Goal: Task Accomplishment & Management: Complete application form

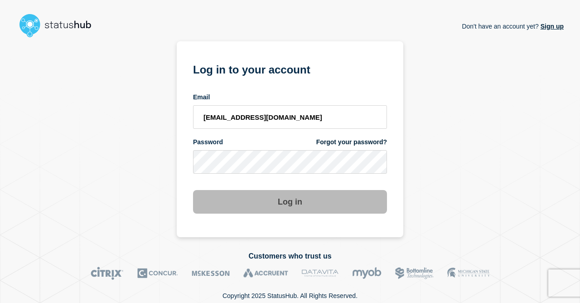
type input "[EMAIL_ADDRESS][DOMAIN_NAME]"
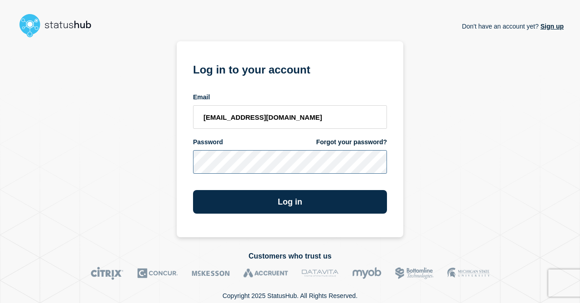
click at [193, 190] on button "Log in" at bounding box center [290, 202] width 194 height 24
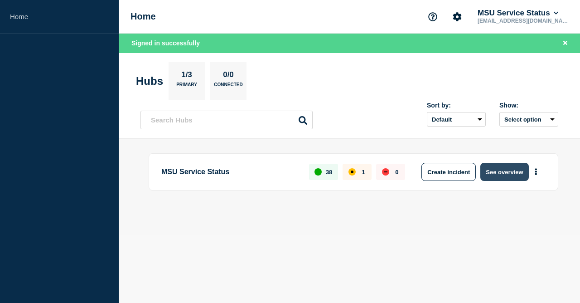
click at [497, 166] on button "See overview" at bounding box center [505, 172] width 48 height 18
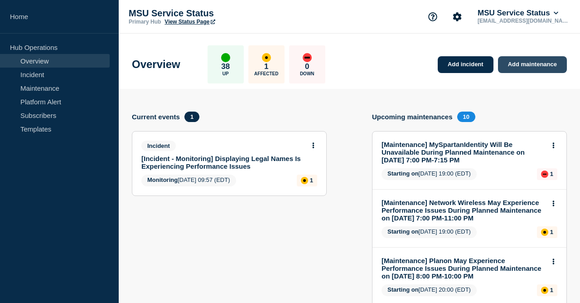
click at [542, 62] on link "Add maintenance" at bounding box center [532, 64] width 69 height 17
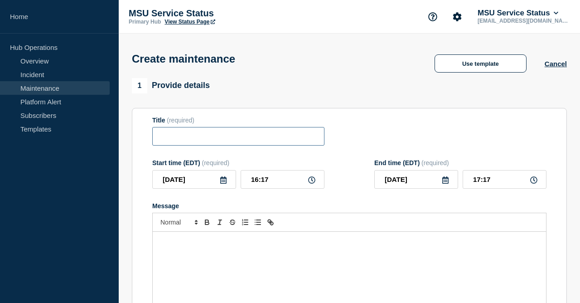
click at [166, 134] on input "Title" at bounding box center [238, 136] width 172 height 19
paste input "[Maintenance] CON Admissions Will Be Unavailable During Planned"
click at [196, 140] on input "[Maintenance] CON Admissions Will Be Unavailable During Planned" at bounding box center [238, 136] width 172 height 19
click at [198, 140] on input "[Maintenance] CON Admissions Will Be Unavailable During Planned" at bounding box center [238, 136] width 172 height 19
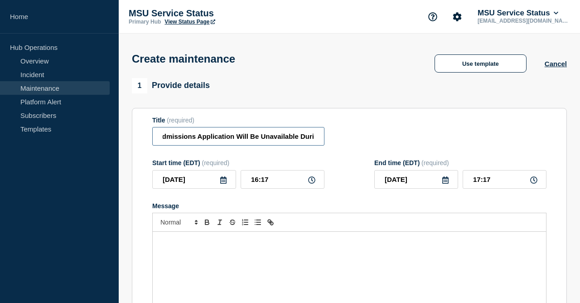
type input "[Maintenance] CON Admissions Application Will Be Unavailable During Planned"
click at [223, 188] on input "2025-08-14" at bounding box center [194, 179] width 84 height 19
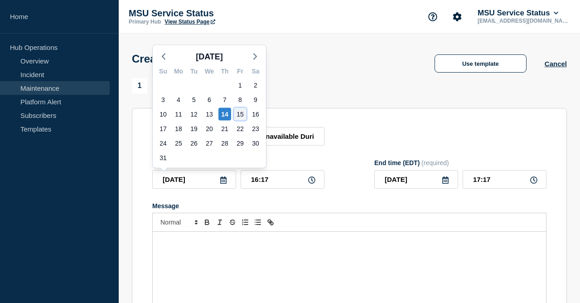
click at [240, 115] on div "15" at bounding box center [240, 114] width 13 height 13
type input "2025-08-15"
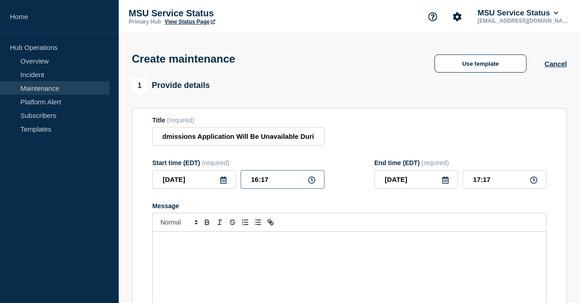
click at [275, 181] on input "16:17" at bounding box center [283, 179] width 84 height 19
type input "19:30"
click at [494, 181] on input "20:30" at bounding box center [505, 179] width 84 height 19
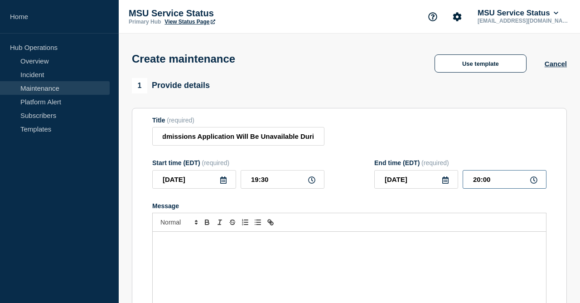
click at [502, 179] on input "20:00" at bounding box center [505, 179] width 84 height 19
type input "20:05"
click at [308, 252] on div "Message" at bounding box center [350, 286] width 394 height 109
click at [223, 245] on p "Message" at bounding box center [350, 241] width 380 height 8
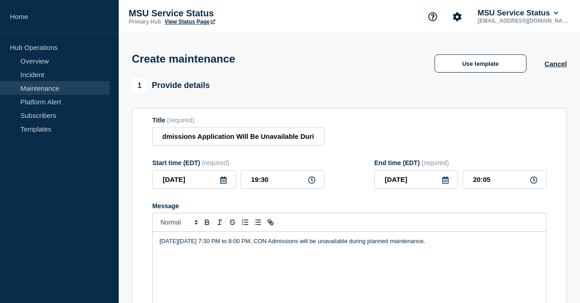
click at [304, 243] on p "On Friday, August 15, 2025 from 7:30 PM to 8:00 PM, CON Admissions will be unav…" at bounding box center [350, 241] width 380 height 8
click at [212, 143] on input "[Maintenance] CON Admissions Application Will Be Unavailable During Planned" at bounding box center [238, 136] width 172 height 19
drag, startPoint x: 310, startPoint y: 138, endPoint x: 409, endPoint y: 143, distance: 99.9
click at [325, 143] on input "[Maintenance] CON Admissions Application Will Be Unavailable During Planned Mai…" at bounding box center [238, 136] width 172 height 19
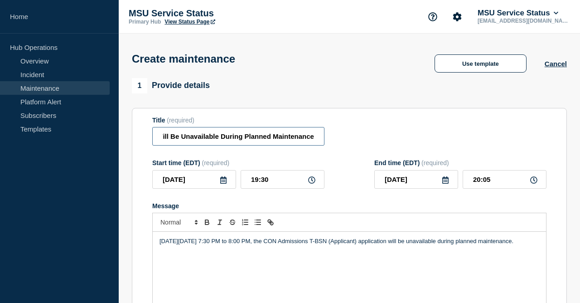
paste input "on 08/15/2025 7:30 PM-8:00 PM"
click at [220, 138] on input "[Maintenance] CON Admissions Application Will Be Unavailable During Planned Mai…" at bounding box center [238, 136] width 172 height 19
type input "[Maintenance] CON Admissions Application Will Be Unavailable During Planned Mai…"
click at [255, 281] on div "On Friday, August 15, 2025 from 7:30 PM to 8:00 PM, the CON Admissions T-BSN (A…" at bounding box center [350, 286] width 394 height 109
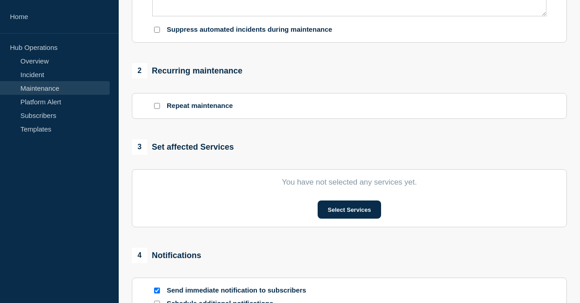
scroll to position [322, 0]
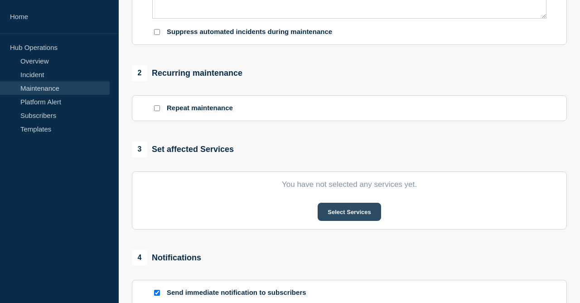
click at [325, 211] on button "Select Services" at bounding box center [349, 212] width 63 height 18
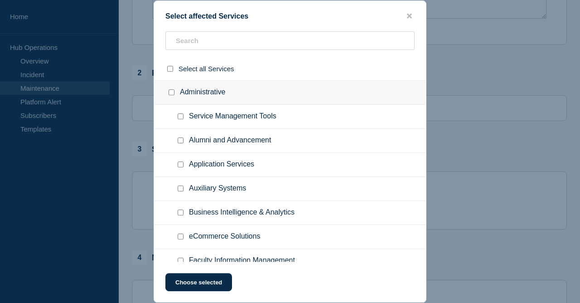
click at [232, 125] on ul "Service Management Tools" at bounding box center [290, 117] width 272 height 24
click at [184, 164] on input "Application Services checkbox" at bounding box center [181, 164] width 6 height 6
checkbox input "true"
click at [176, 279] on button "Choose selected" at bounding box center [199, 282] width 67 height 18
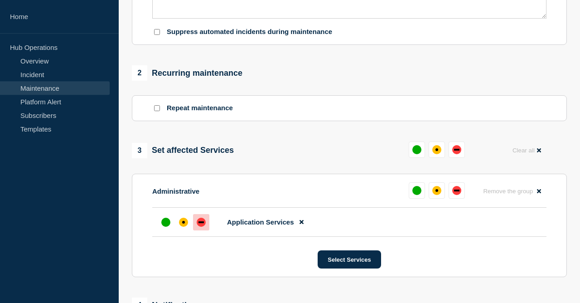
click at [203, 227] on div "down" at bounding box center [201, 222] width 9 height 9
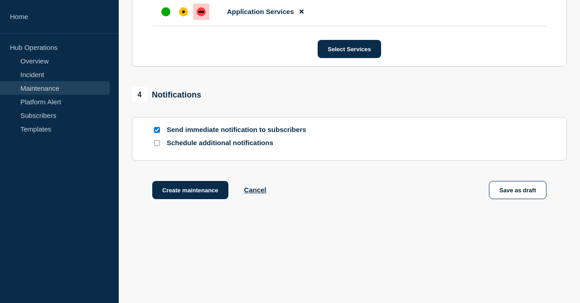
scroll to position [539, 0]
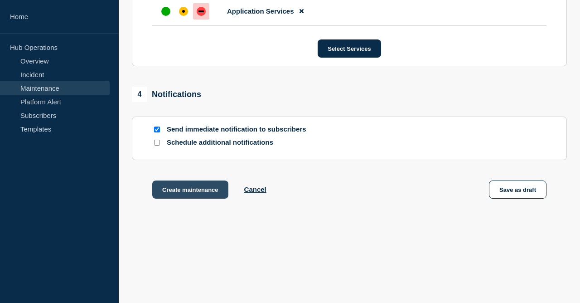
click at [177, 194] on button "Create maintenance" at bounding box center [190, 189] width 76 height 18
